Goal: Check status: Check status

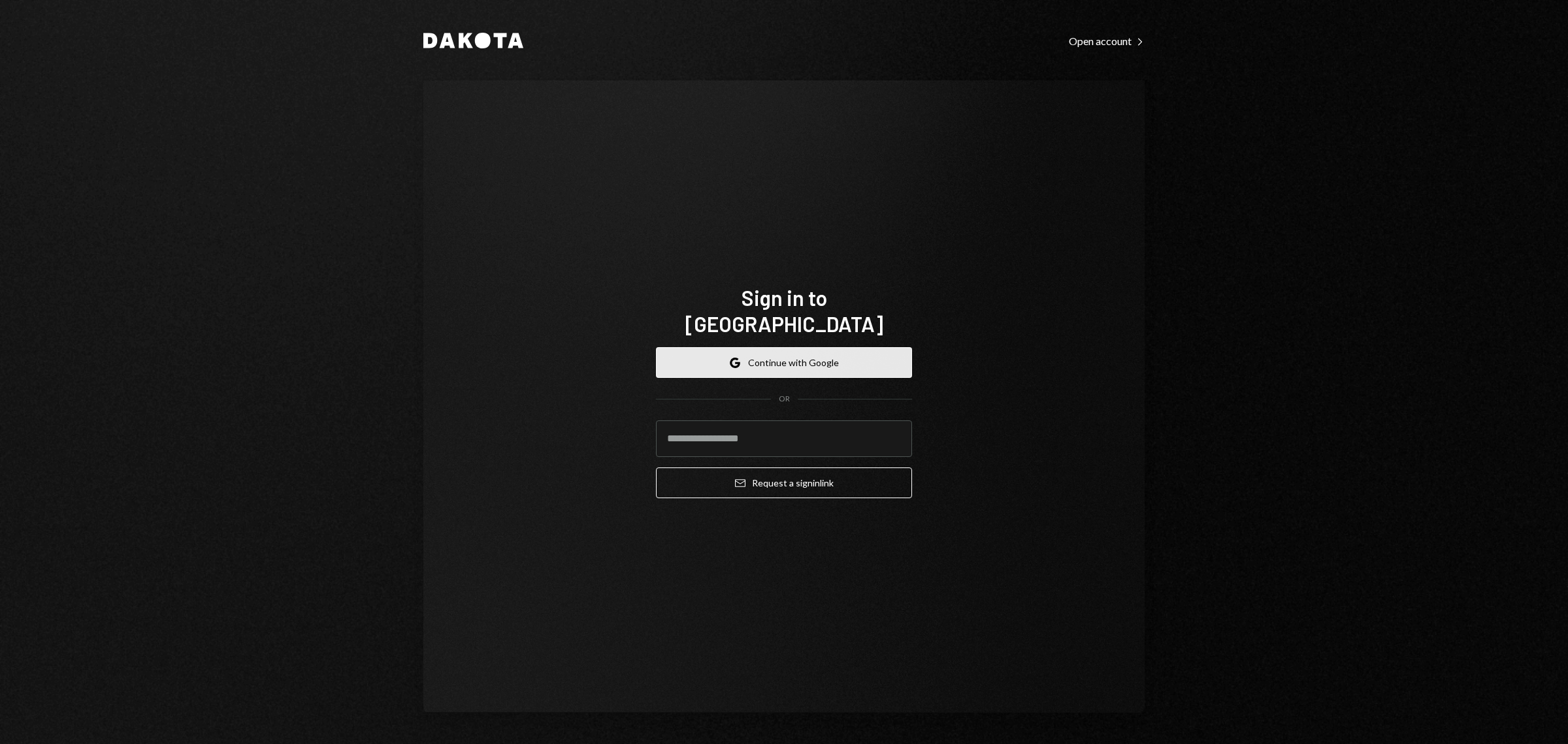
click at [776, 347] on button "Google Continue with Google" at bounding box center [784, 361] width 256 height 30
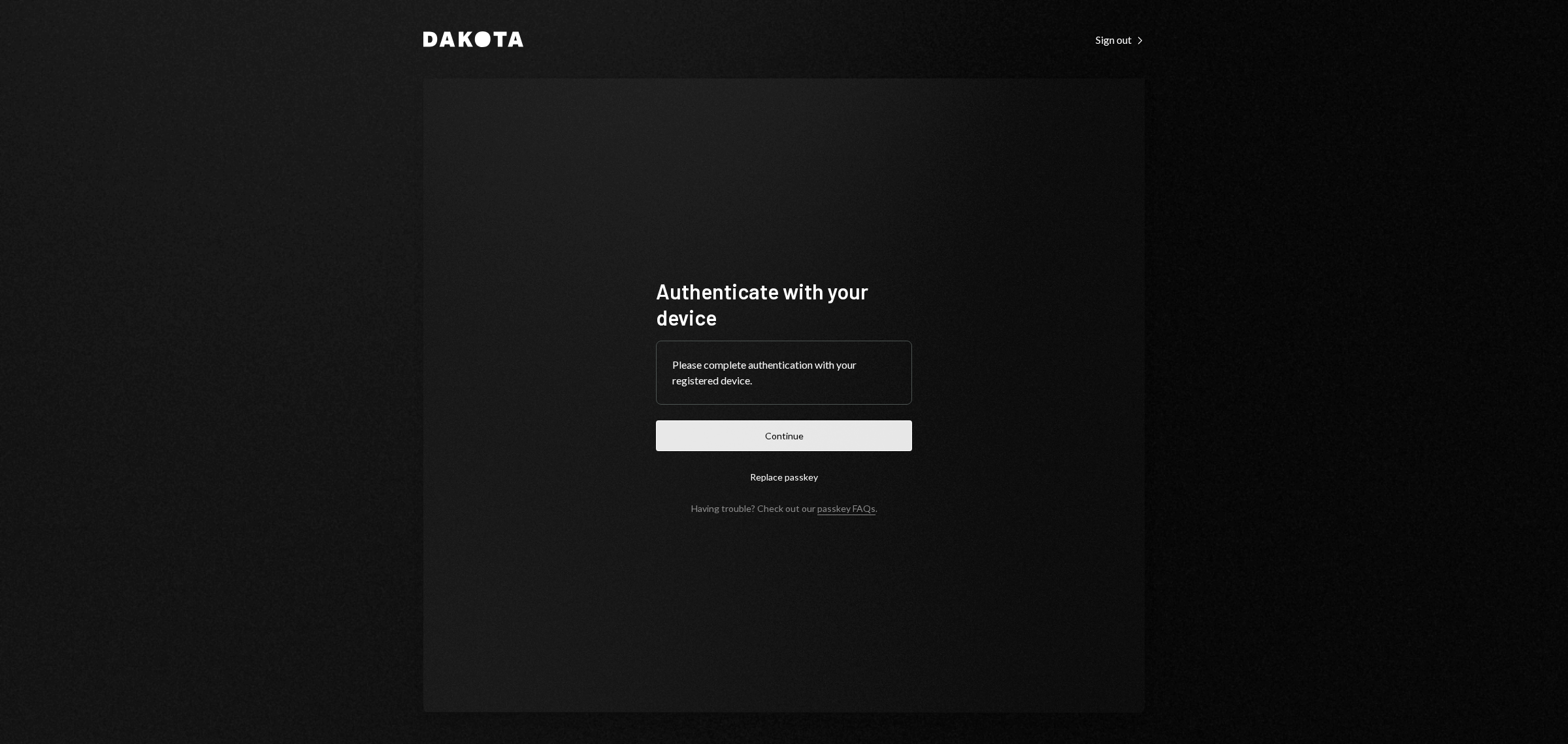
click at [778, 433] on button "Continue" at bounding box center [784, 435] width 256 height 30
click at [799, 442] on button "Continue" at bounding box center [784, 435] width 256 height 30
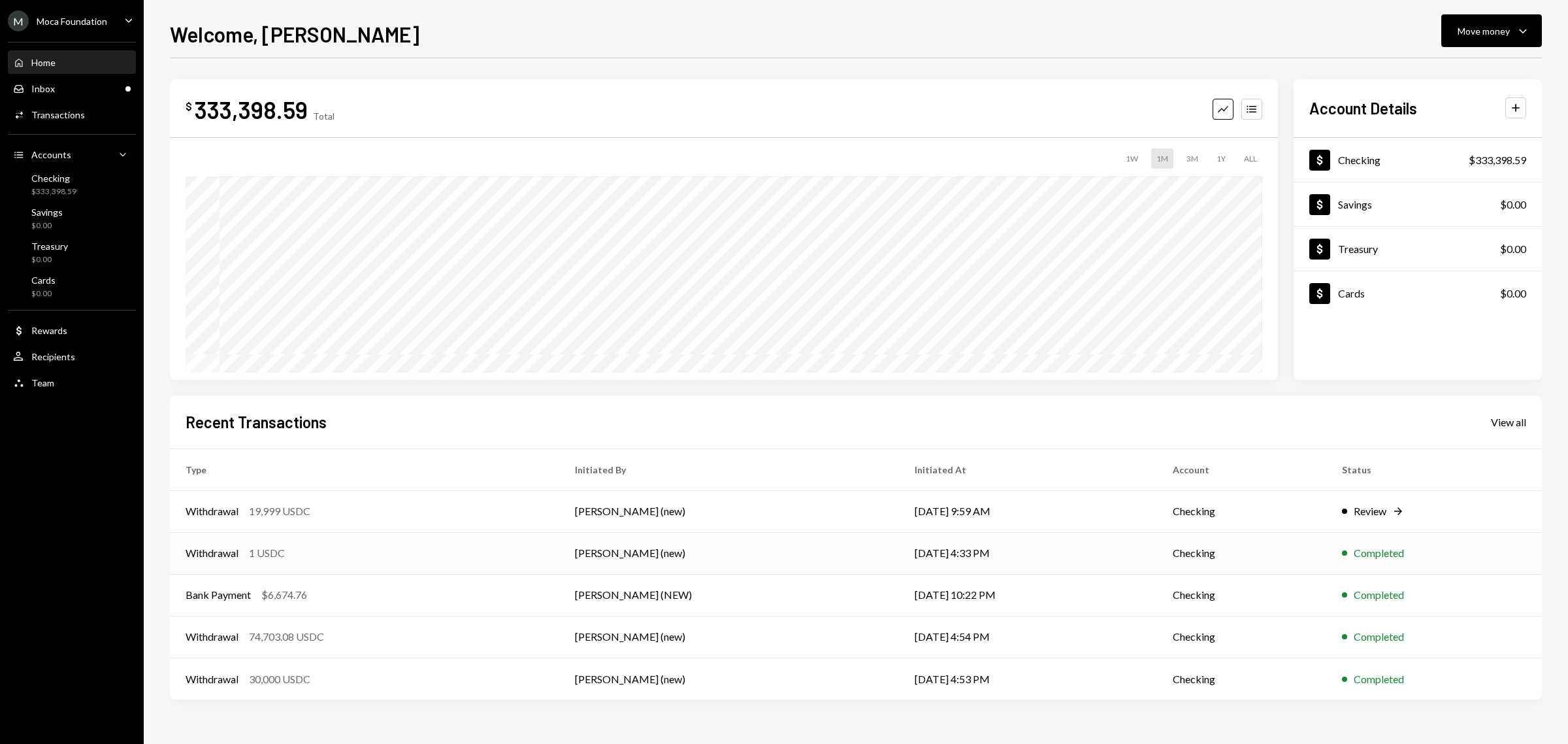
click at [221, 554] on div "Withdrawal" at bounding box center [212, 553] width 53 height 16
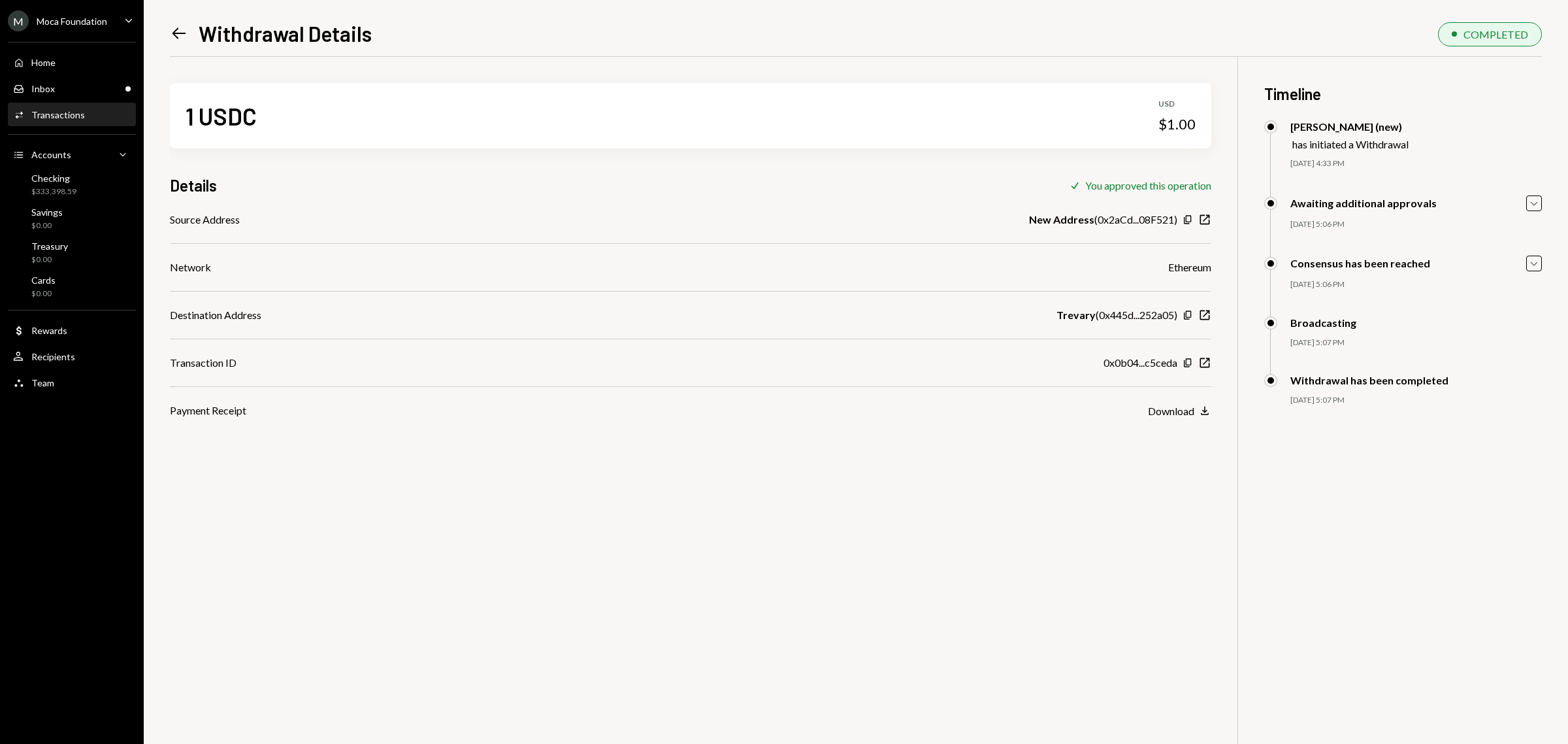
click at [173, 33] on icon at bounding box center [179, 34] width 14 height 11
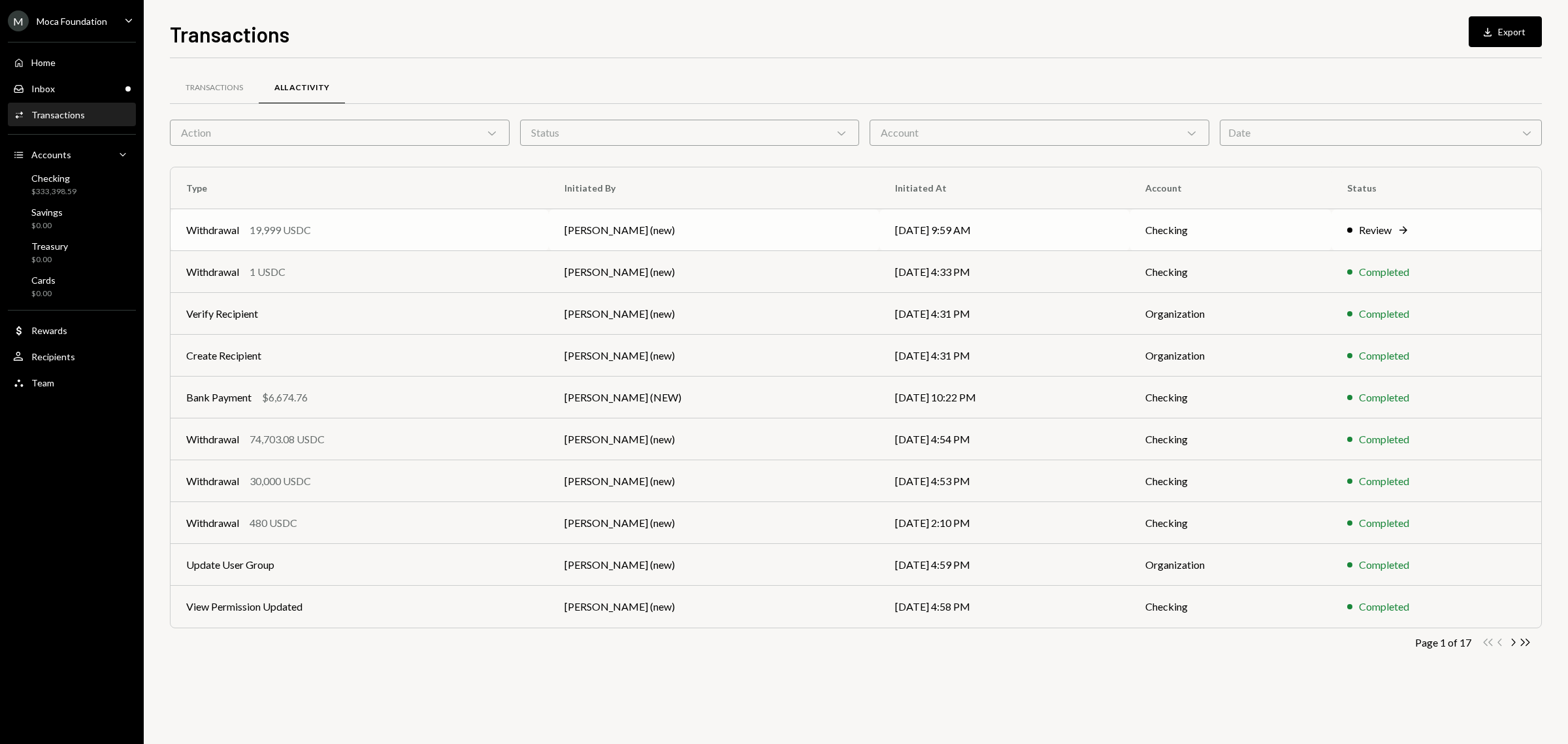
click at [262, 225] on div "19,999 USDC" at bounding box center [280, 230] width 62 height 16
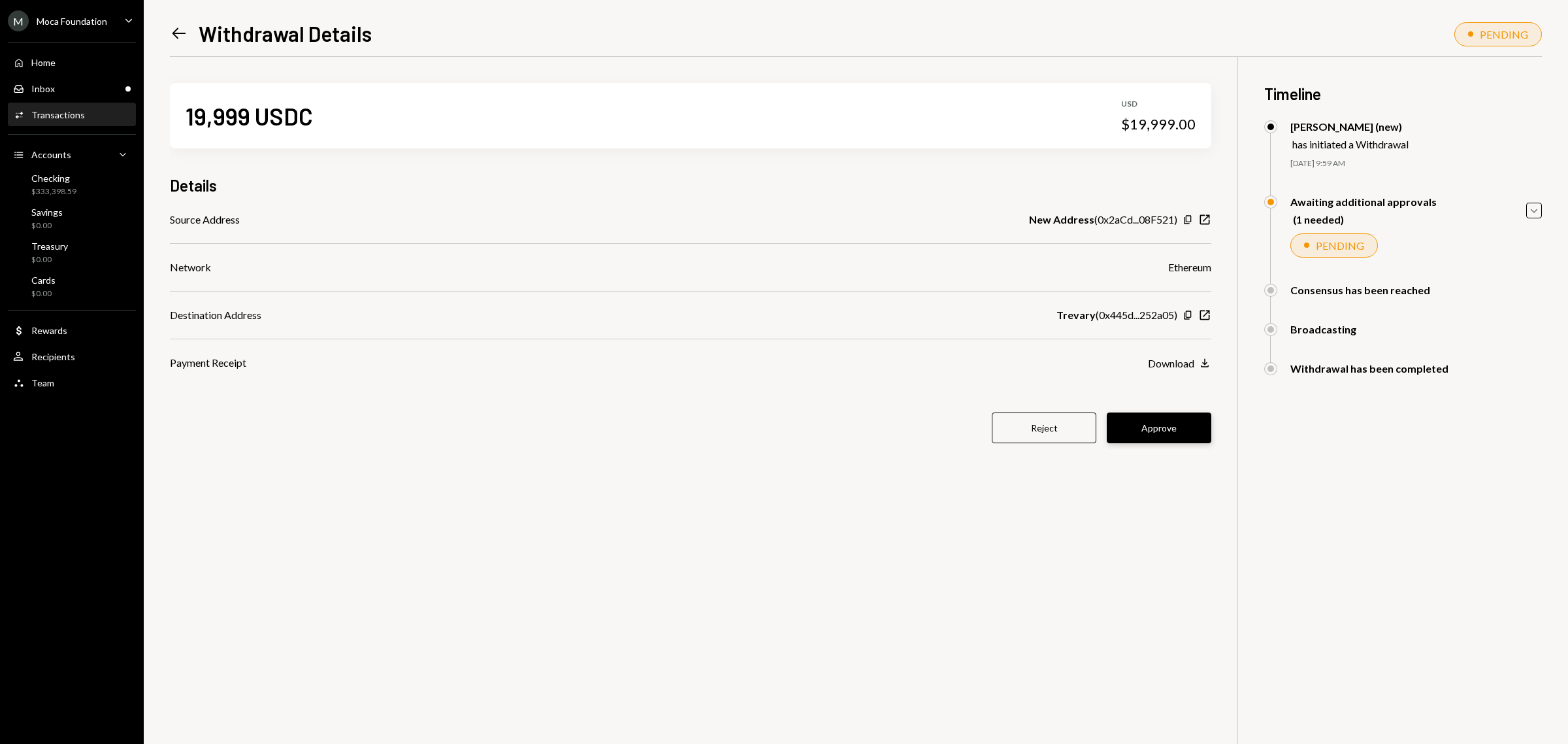
click at [1166, 421] on button "Approve" at bounding box center [1159, 428] width 105 height 30
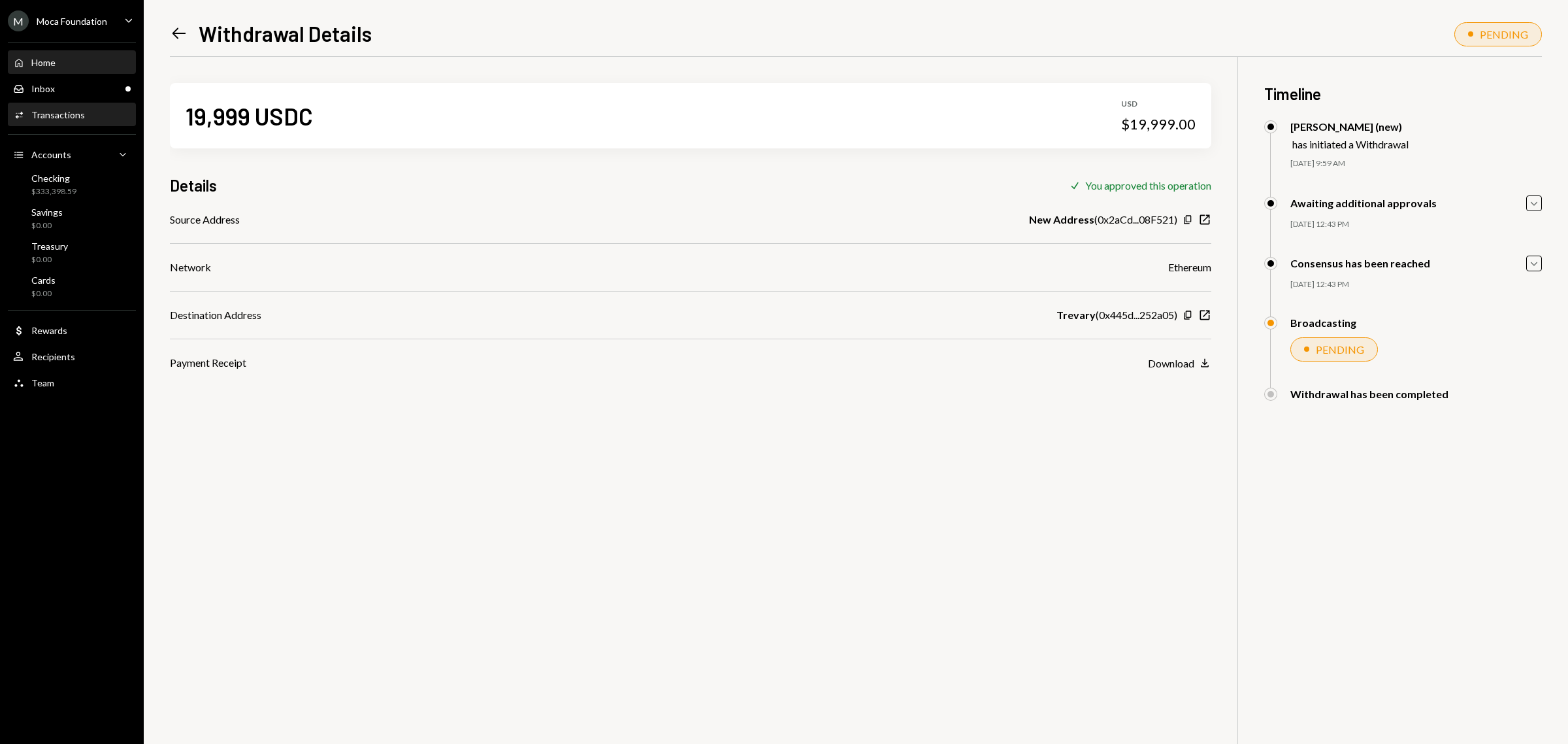
click at [51, 66] on div "Home" at bounding box center [43, 63] width 24 height 11
